Goal: Information Seeking & Learning: Learn about a topic

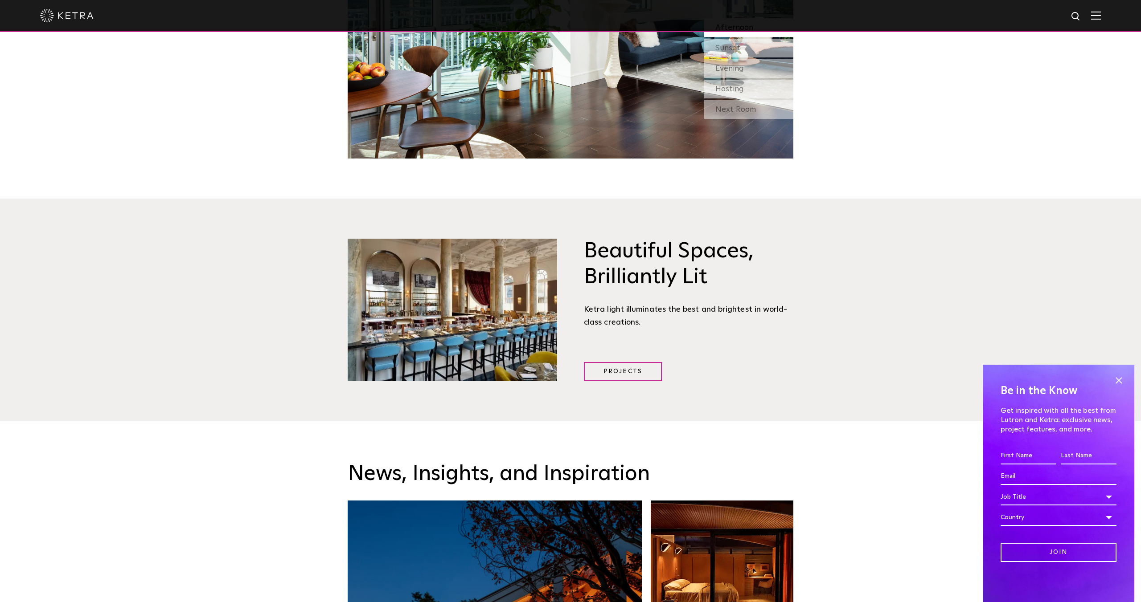
scroll to position [1199, 0]
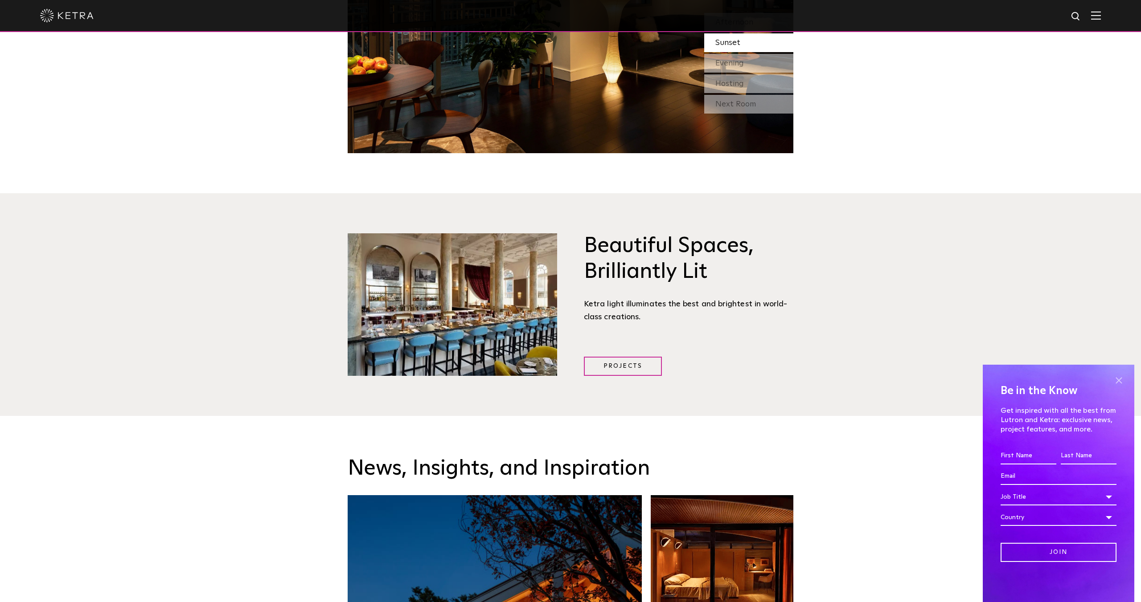
click at [1119, 381] on span at bounding box center [1118, 380] width 13 height 13
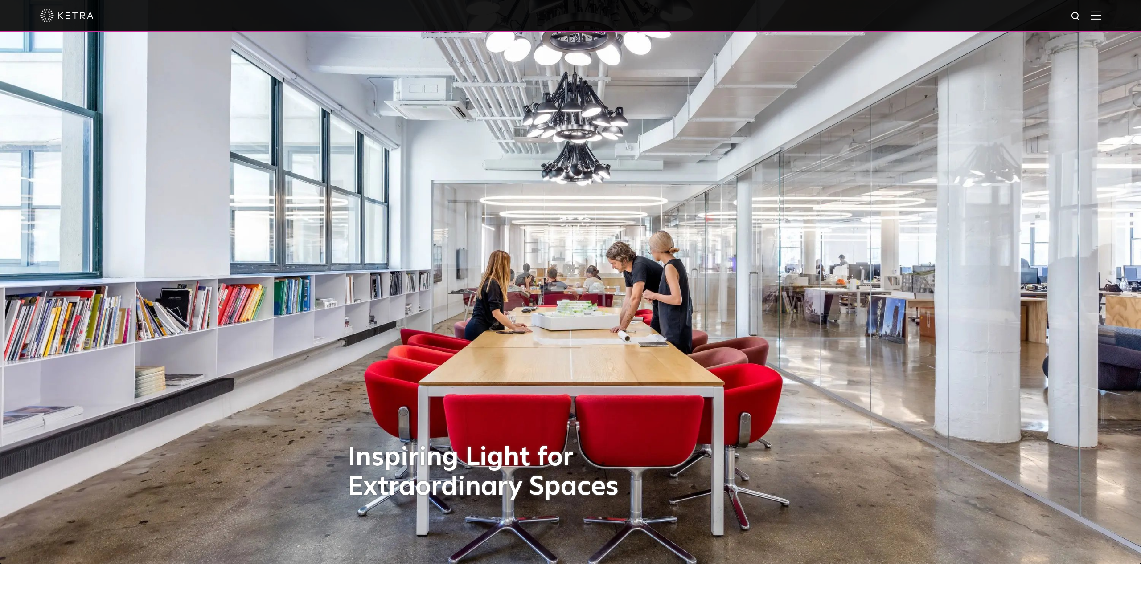
scroll to position [0, 0]
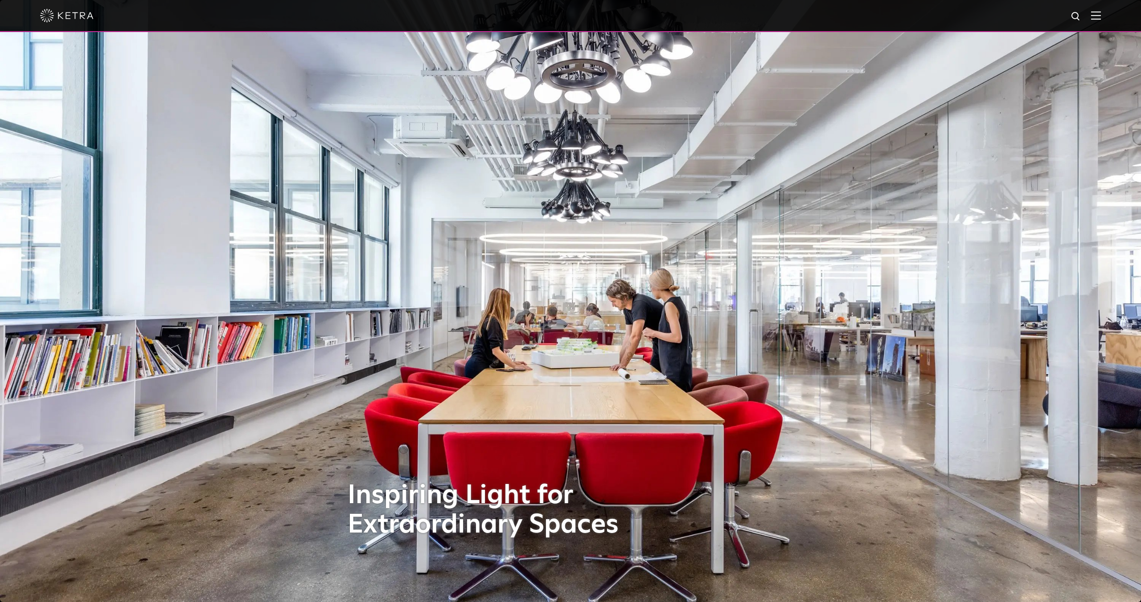
click at [1092, 14] on img at bounding box center [1096, 15] width 10 height 8
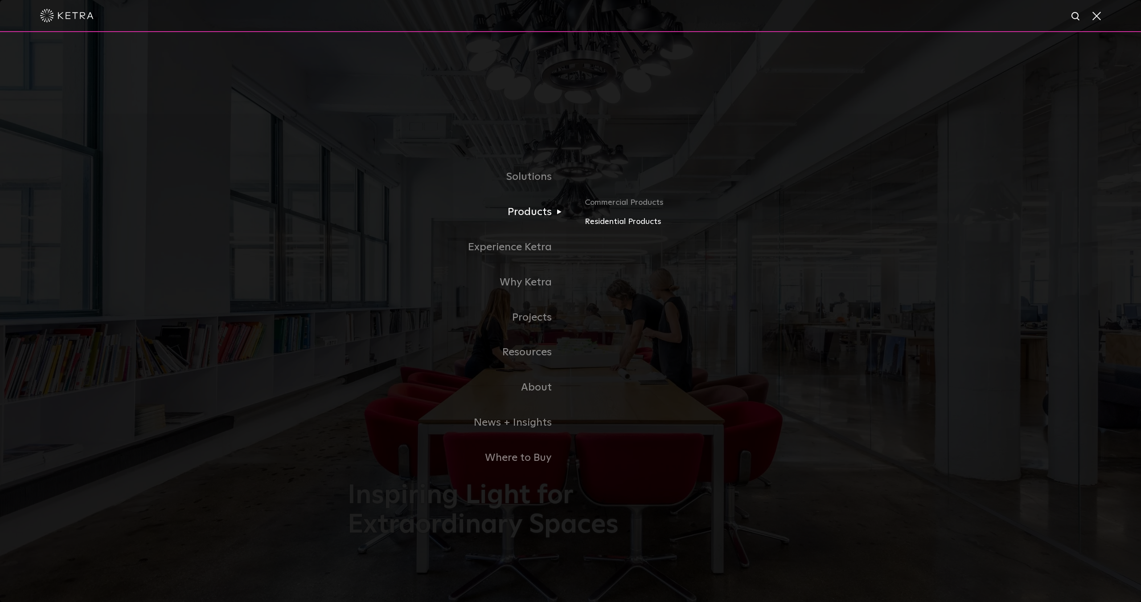
click at [607, 221] on link "Residential Products" at bounding box center [689, 222] width 209 height 13
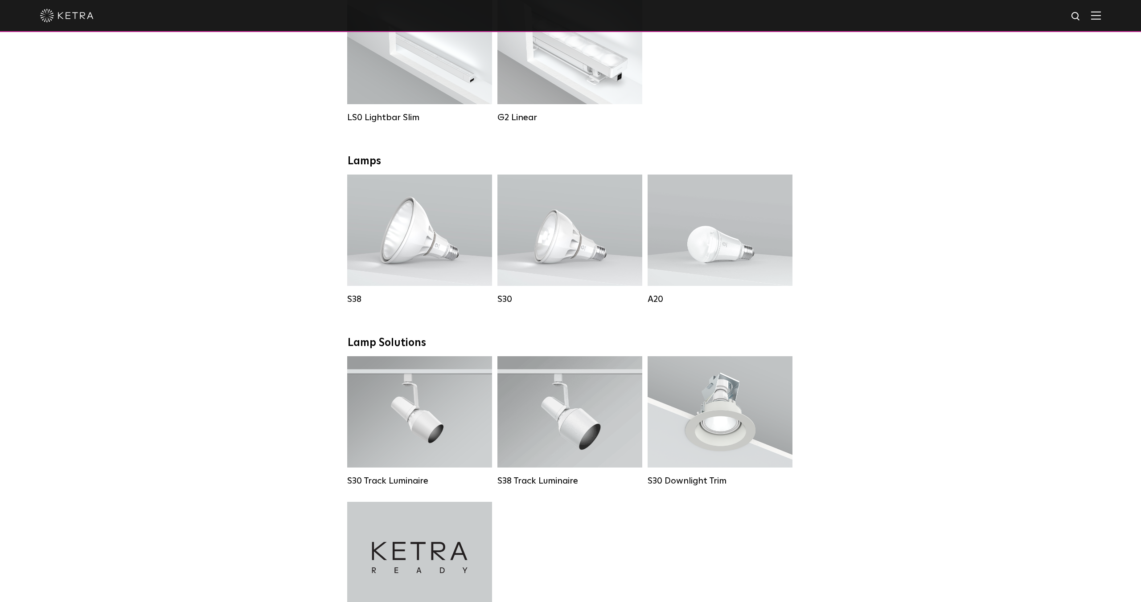
scroll to position [286, 0]
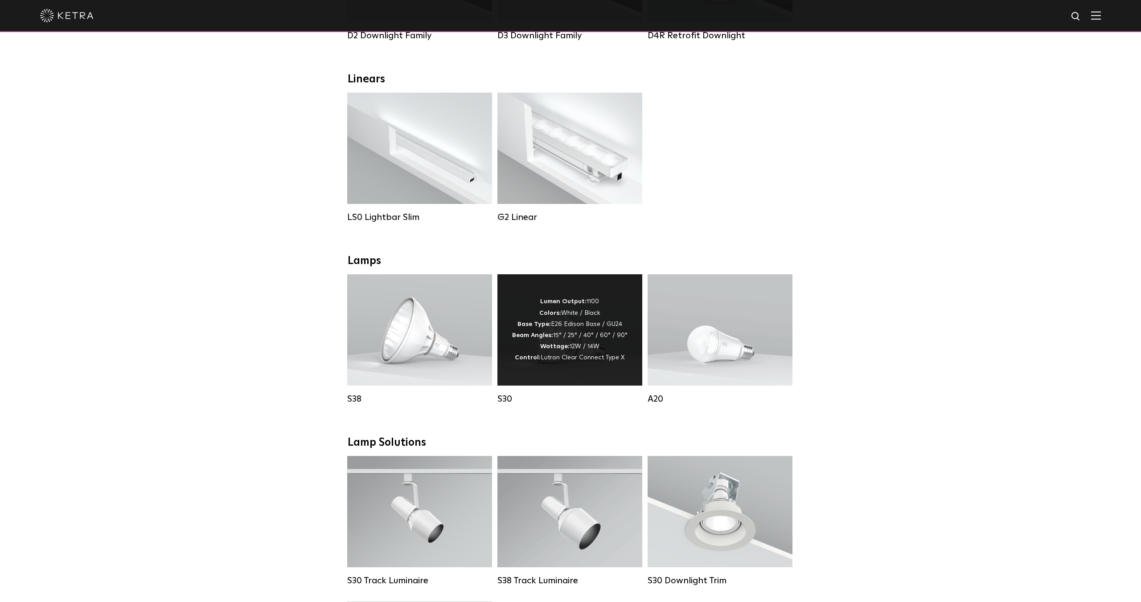
click at [558, 346] on strong "Wattage:" at bounding box center [554, 347] width 29 height 6
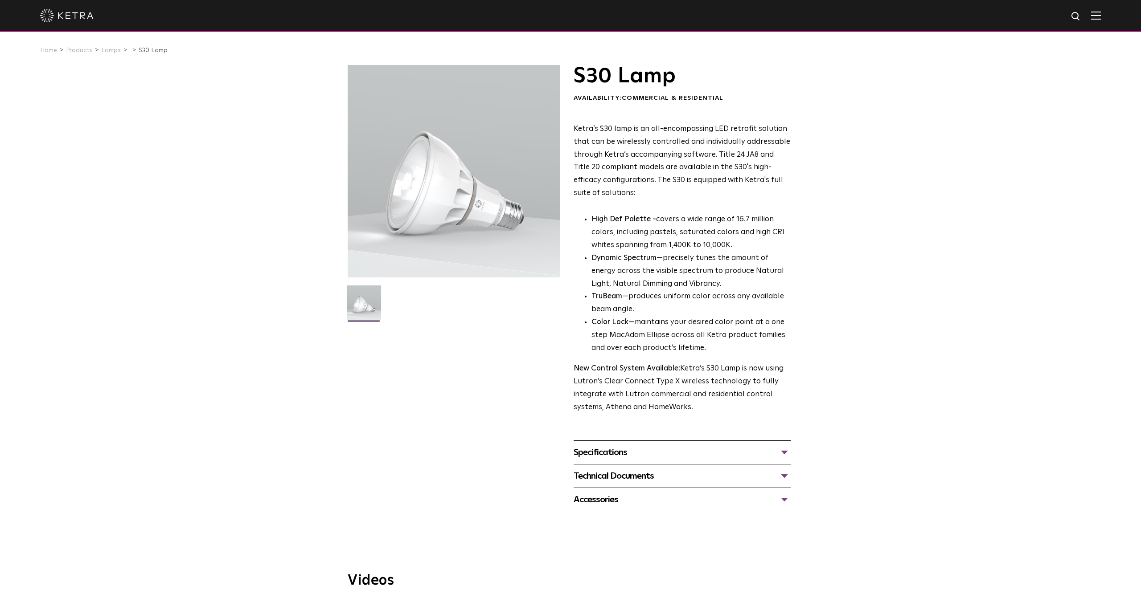
click at [649, 454] on div "Specifications" at bounding box center [681, 453] width 217 height 14
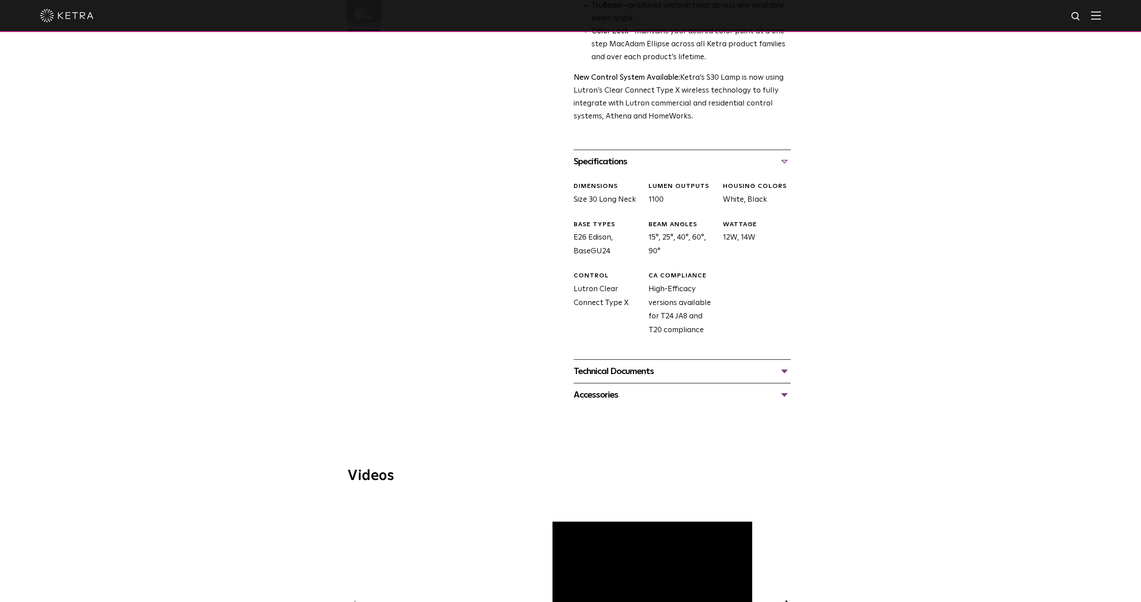
scroll to position [292, 0]
click at [785, 391] on div "Accessories" at bounding box center [681, 394] width 217 height 14
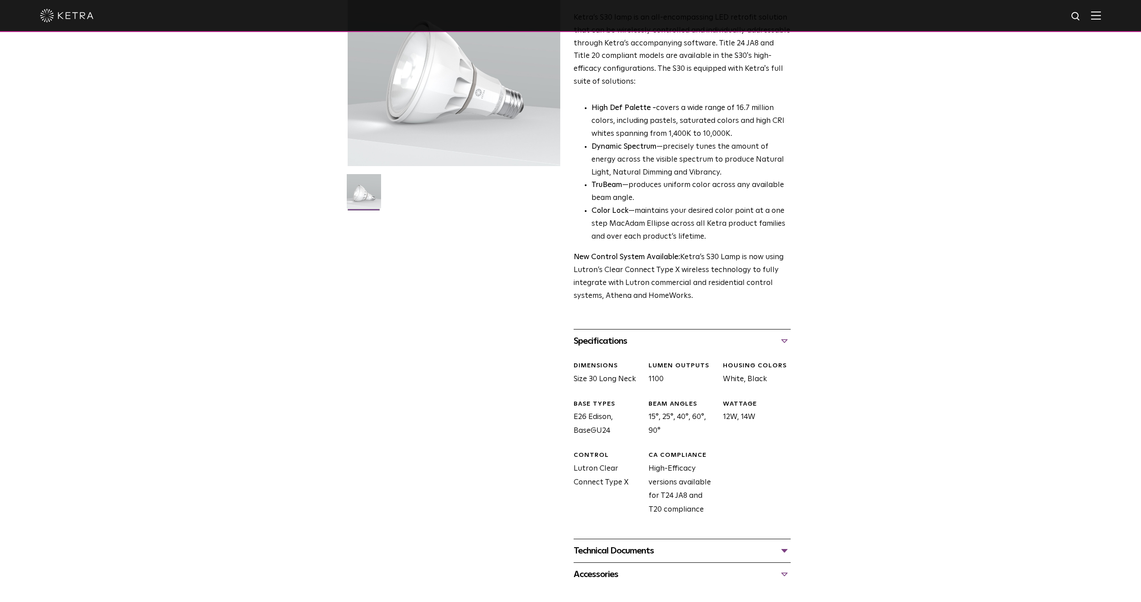
scroll to position [0, 0]
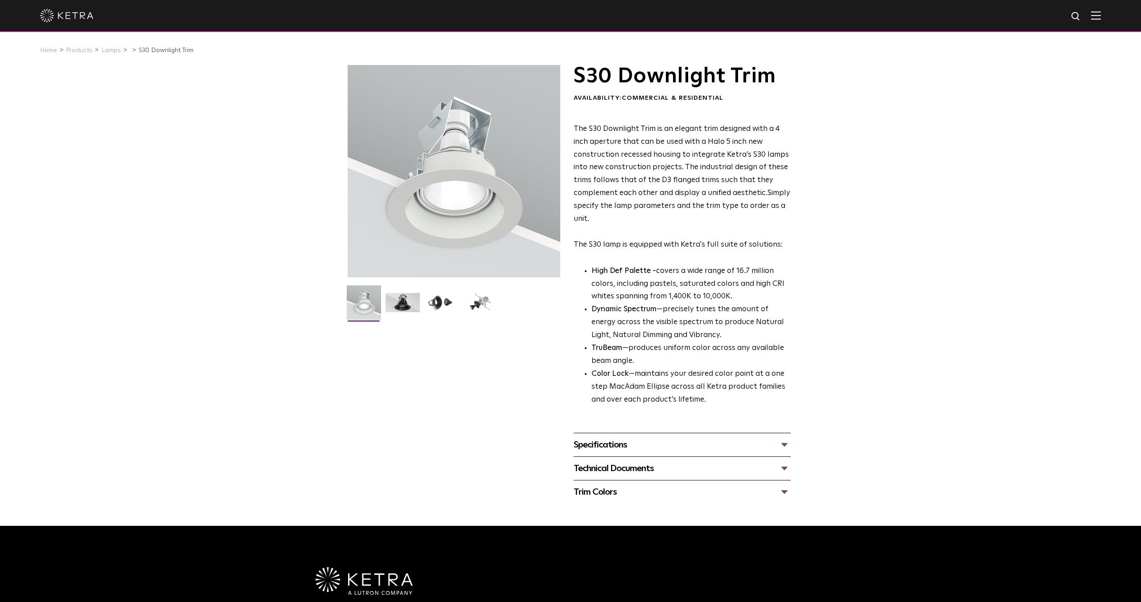
click at [650, 445] on div "Specifications" at bounding box center [681, 445] width 217 height 14
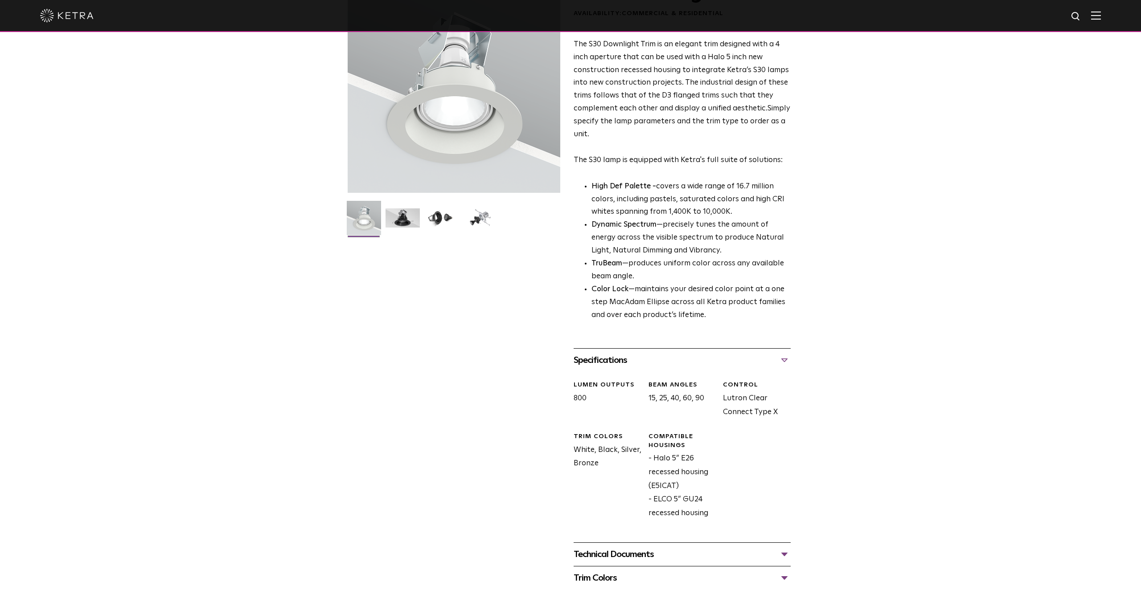
scroll to position [86, 0]
click at [483, 217] on img at bounding box center [480, 220] width 34 height 26
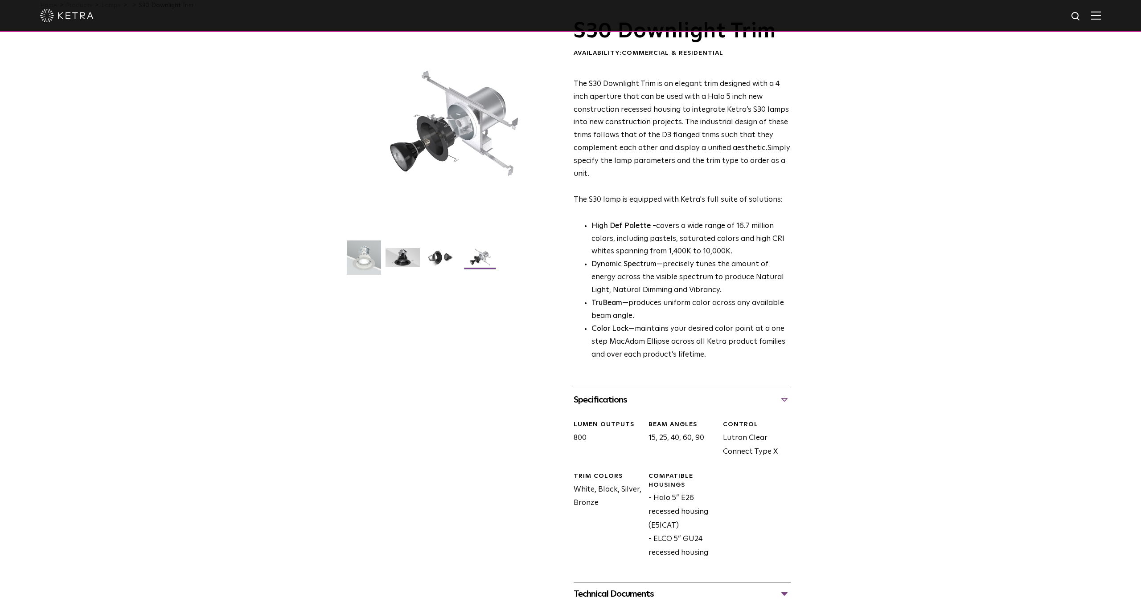
scroll to position [30, 0]
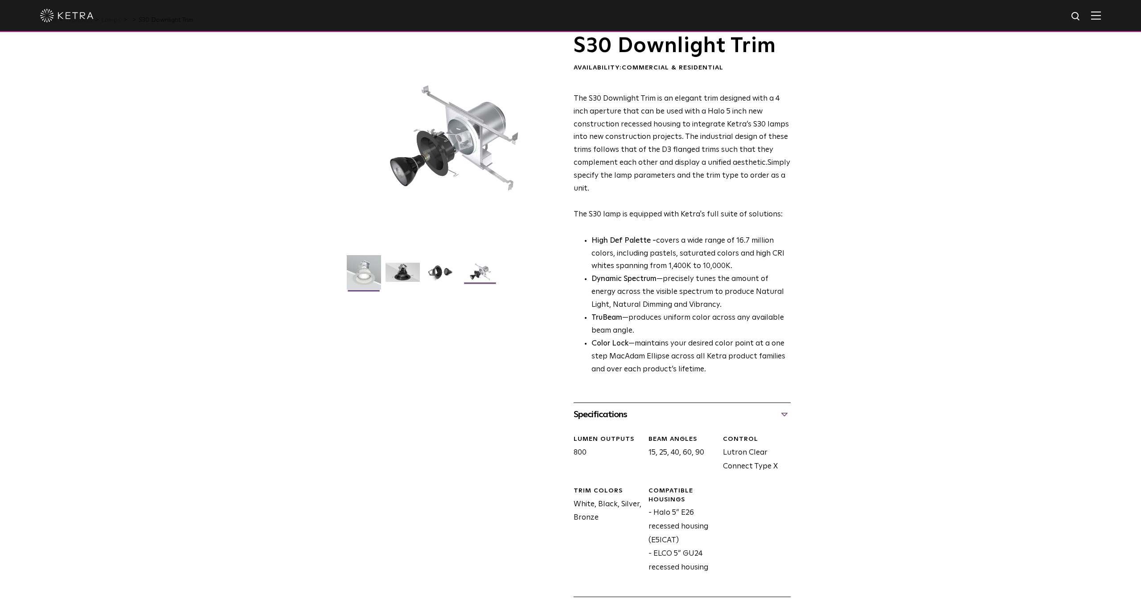
click at [367, 265] on img at bounding box center [364, 275] width 34 height 41
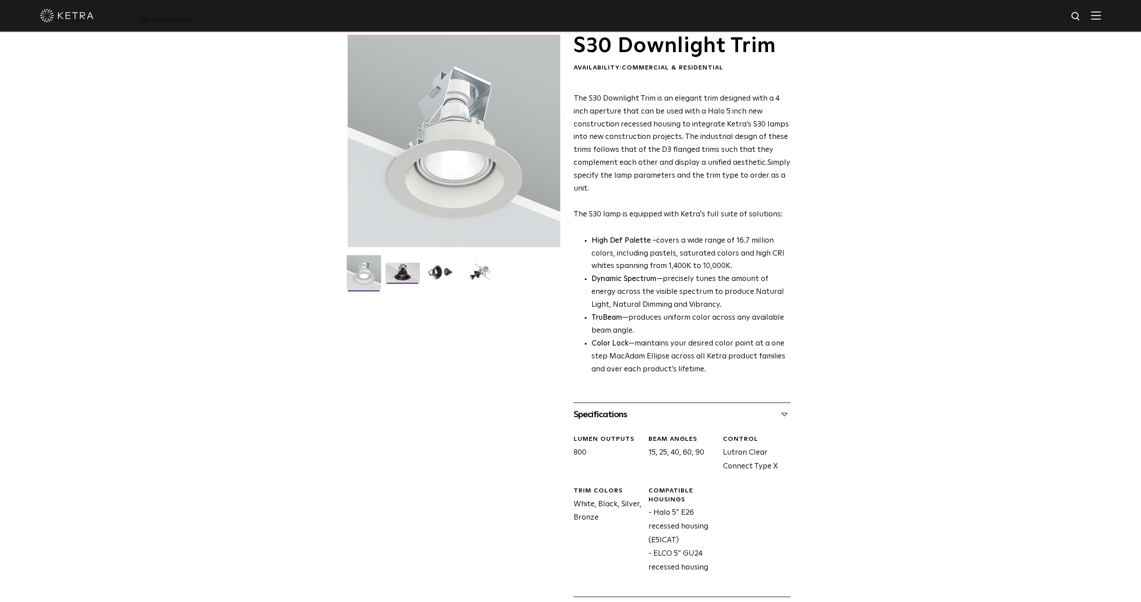
click at [395, 270] on img at bounding box center [402, 276] width 34 height 26
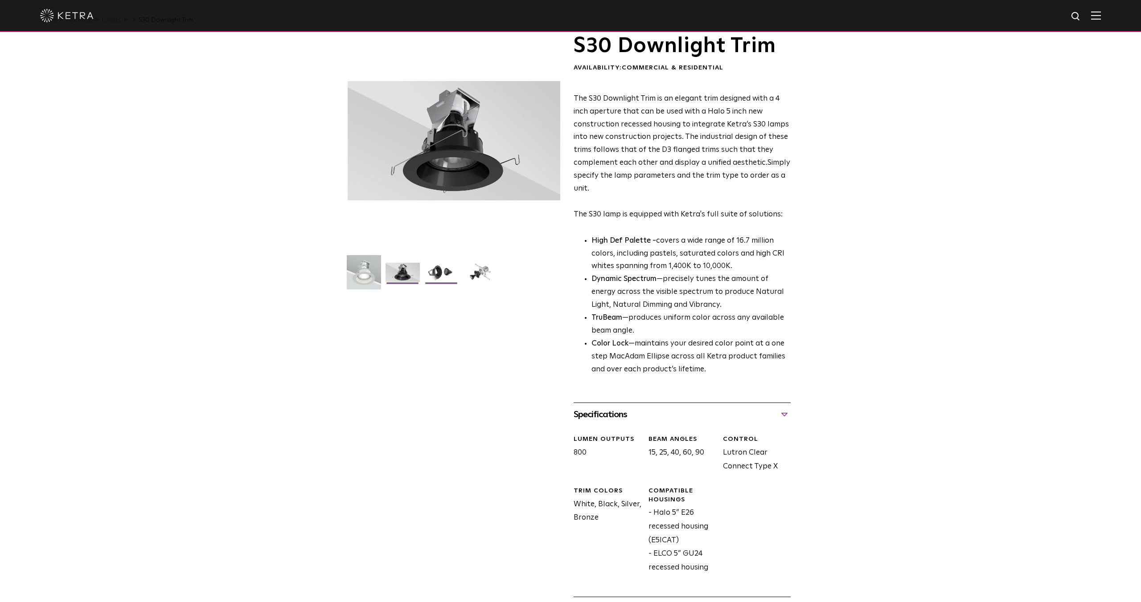
click at [433, 272] on img at bounding box center [441, 276] width 34 height 26
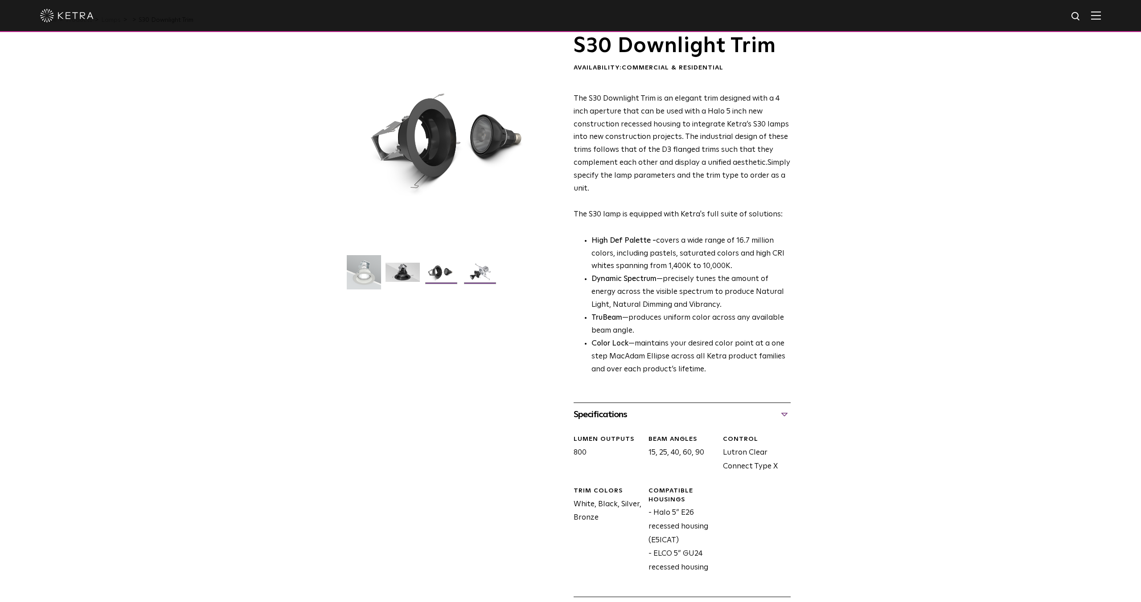
click at [484, 272] on img at bounding box center [480, 276] width 34 height 26
